Goal: Task Accomplishment & Management: Use online tool/utility

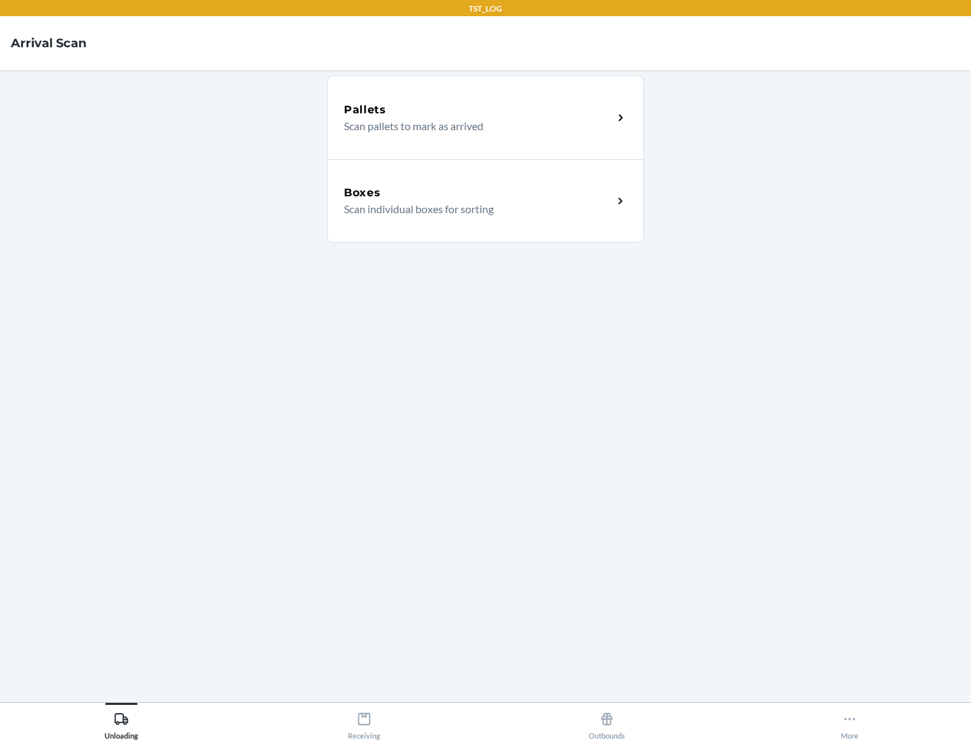
click at [478, 193] on div "Boxes" at bounding box center [478, 193] width 269 height 16
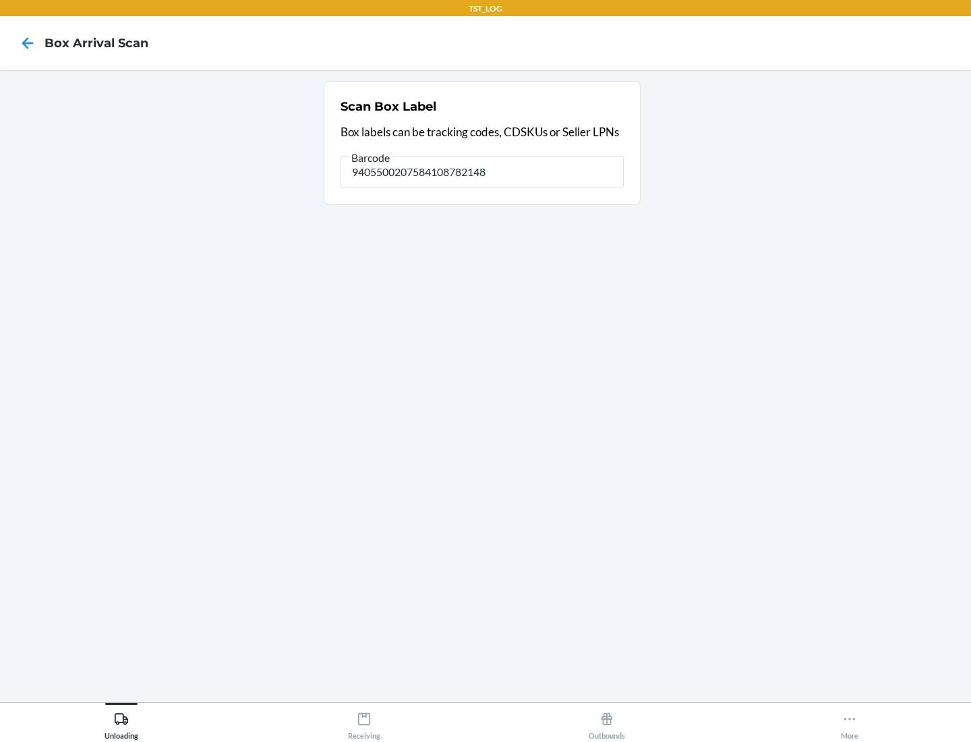
type input "9405500207584108782148"
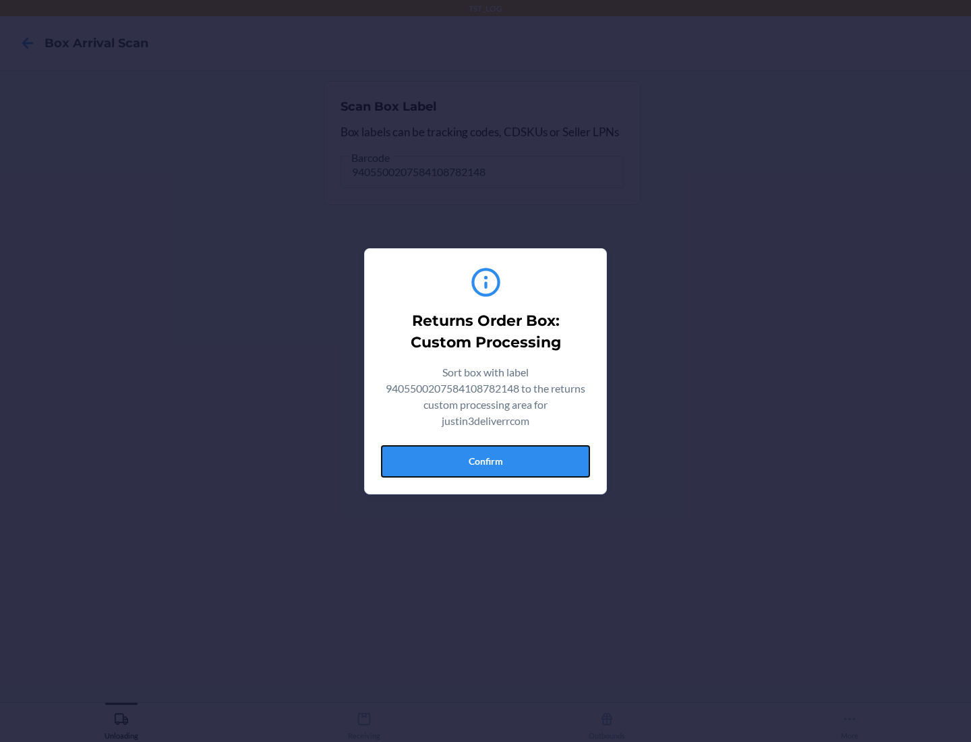
click at [486, 461] on button "Confirm" at bounding box center [485, 461] width 209 height 32
